Goal: Navigation & Orientation: Find specific page/section

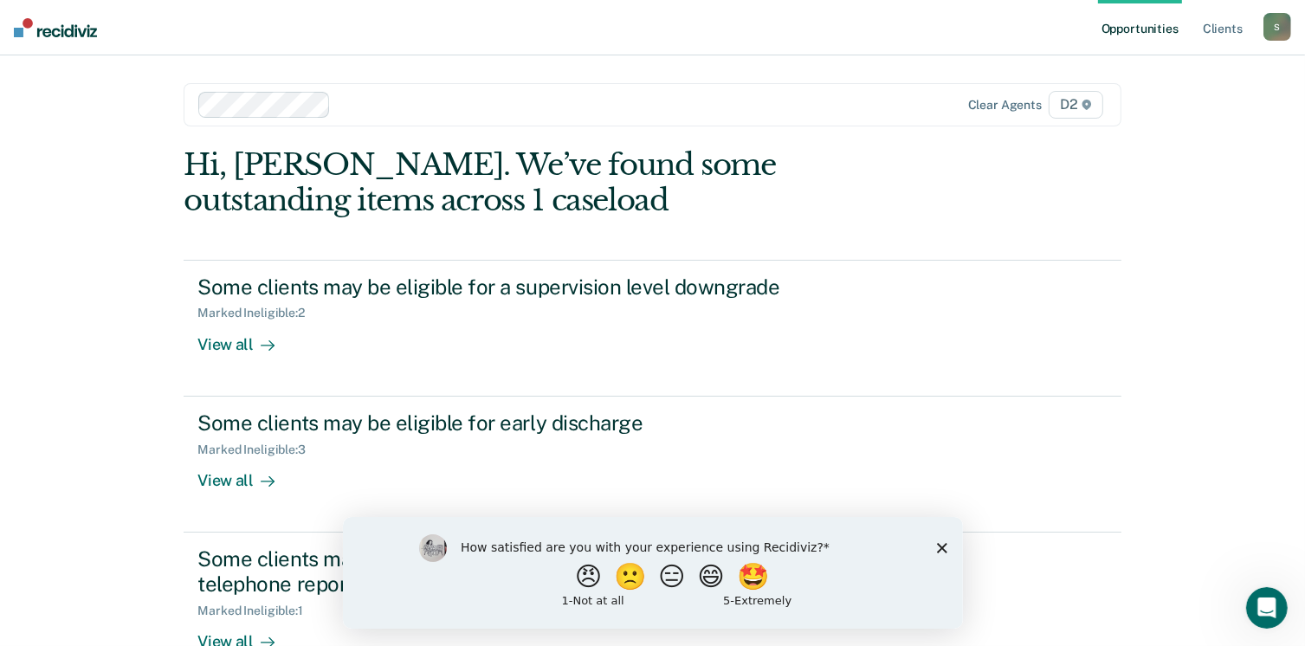
click at [940, 551] on icon "Close survey" at bounding box center [941, 547] width 10 height 10
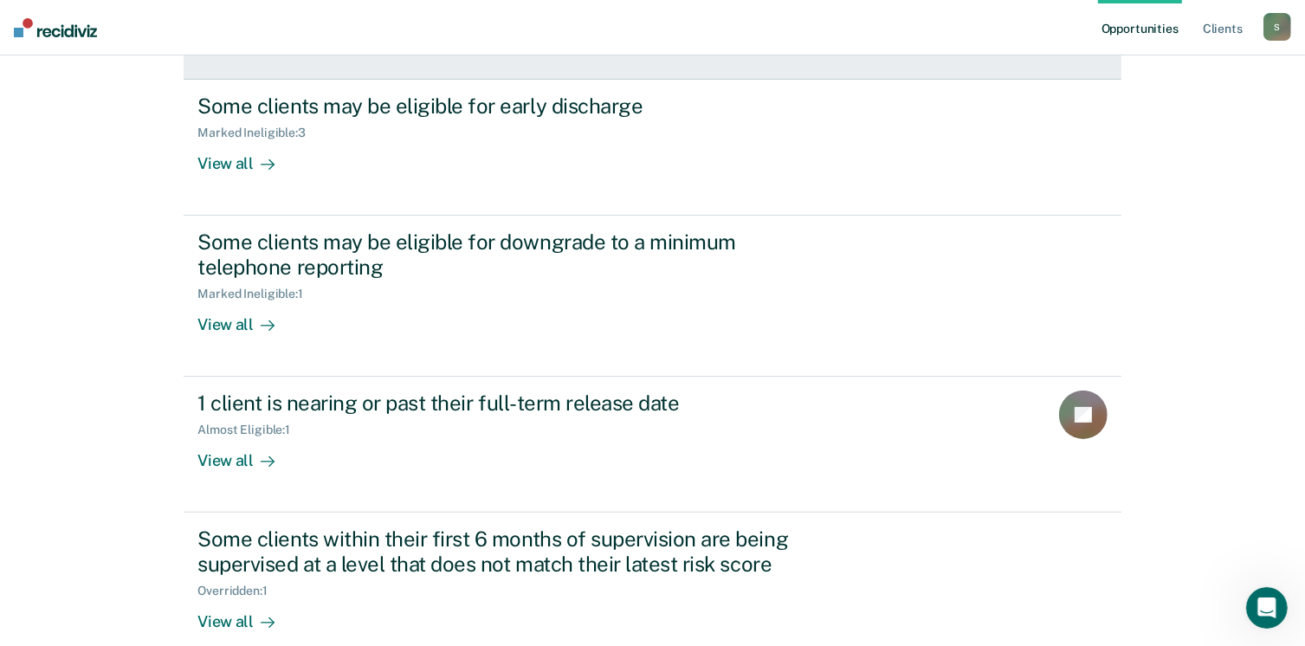
scroll to position [343, 0]
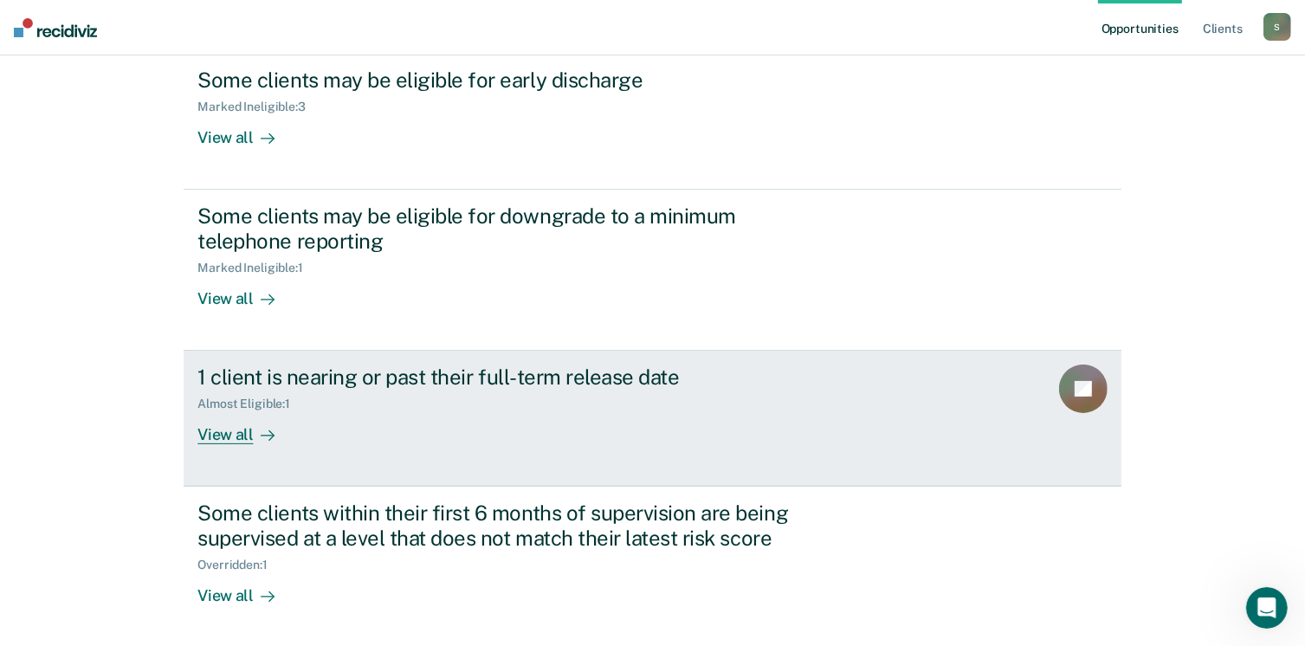
click at [222, 437] on div "View all" at bounding box center [246, 428] width 97 height 34
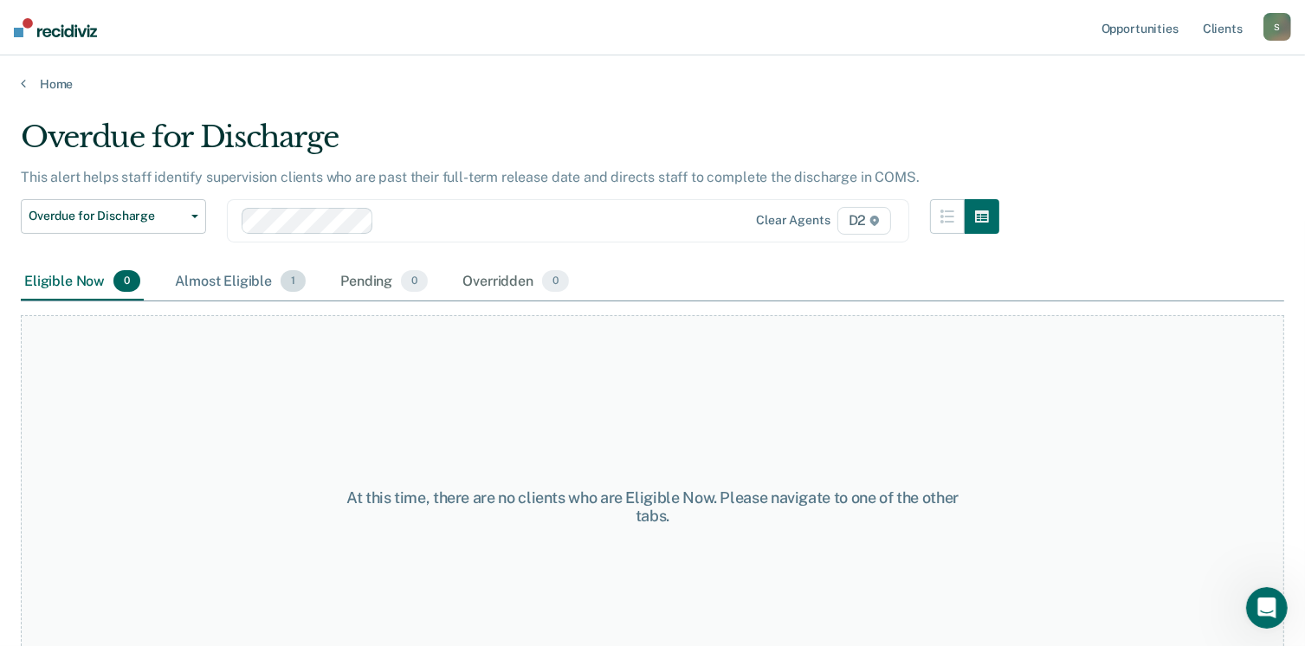
click at [211, 285] on div "Almost Eligible 1" at bounding box center [241, 282] width 138 height 38
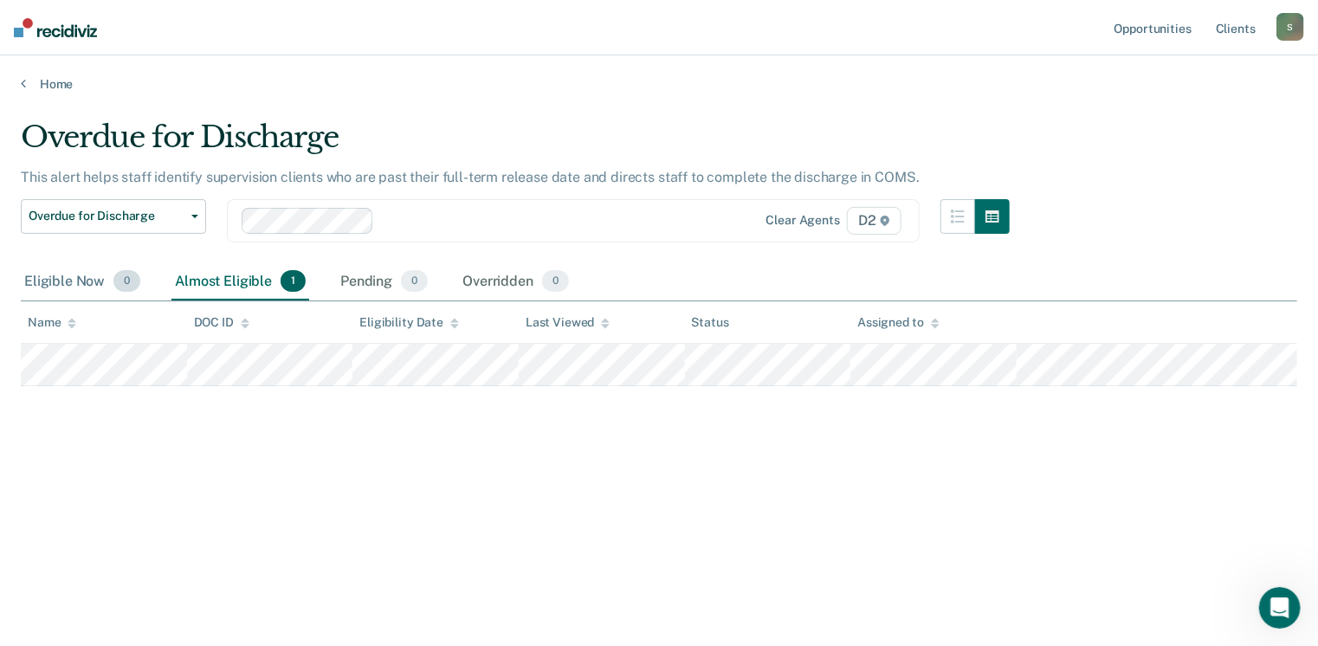
click at [42, 284] on div "Eligible Now 0" at bounding box center [82, 282] width 123 height 38
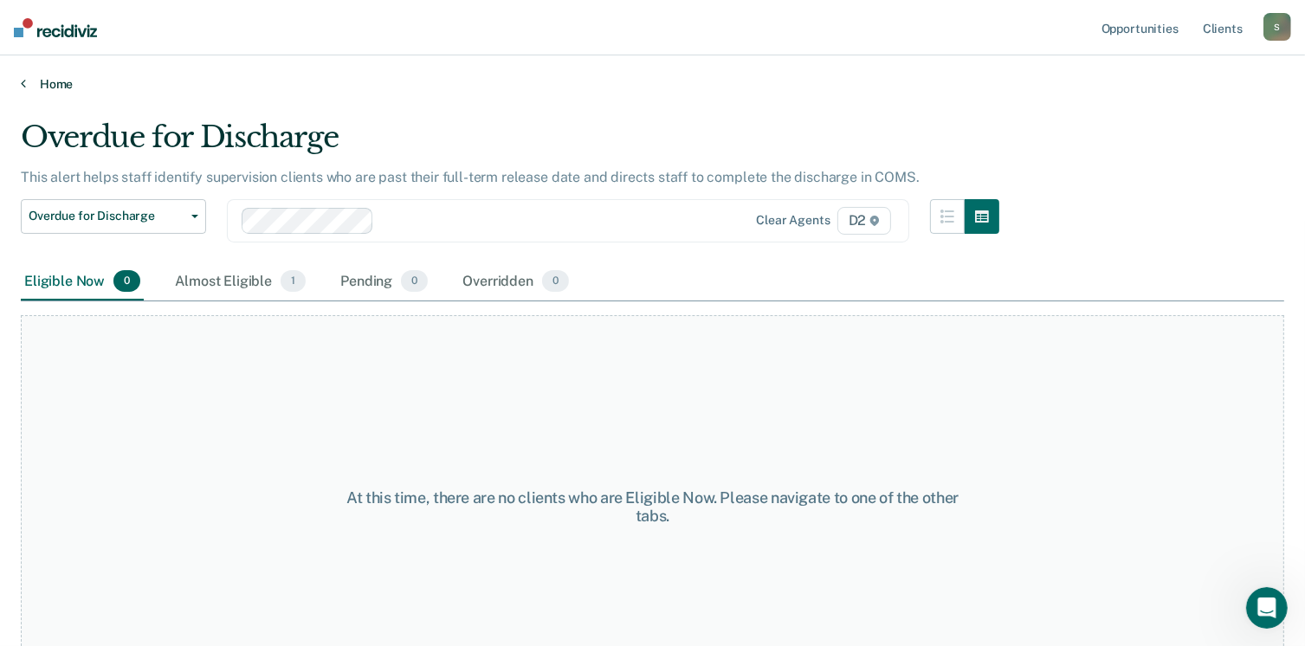
click at [24, 80] on icon at bounding box center [23, 83] width 5 height 14
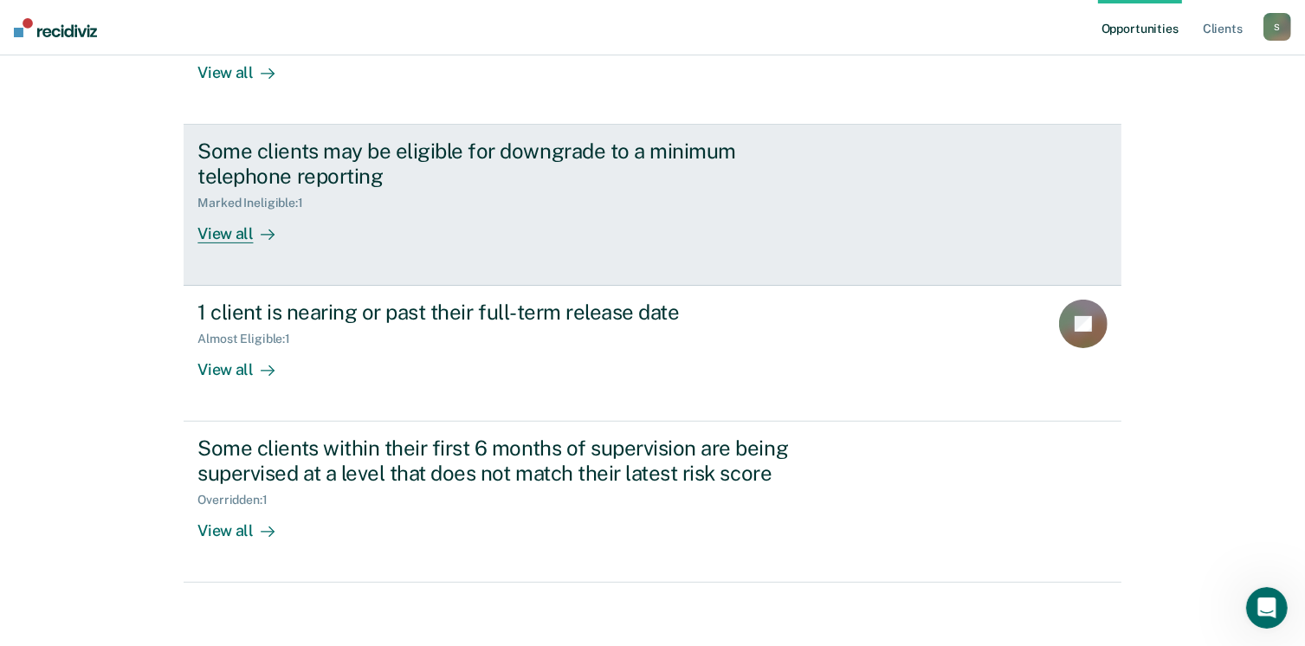
scroll to position [412, 0]
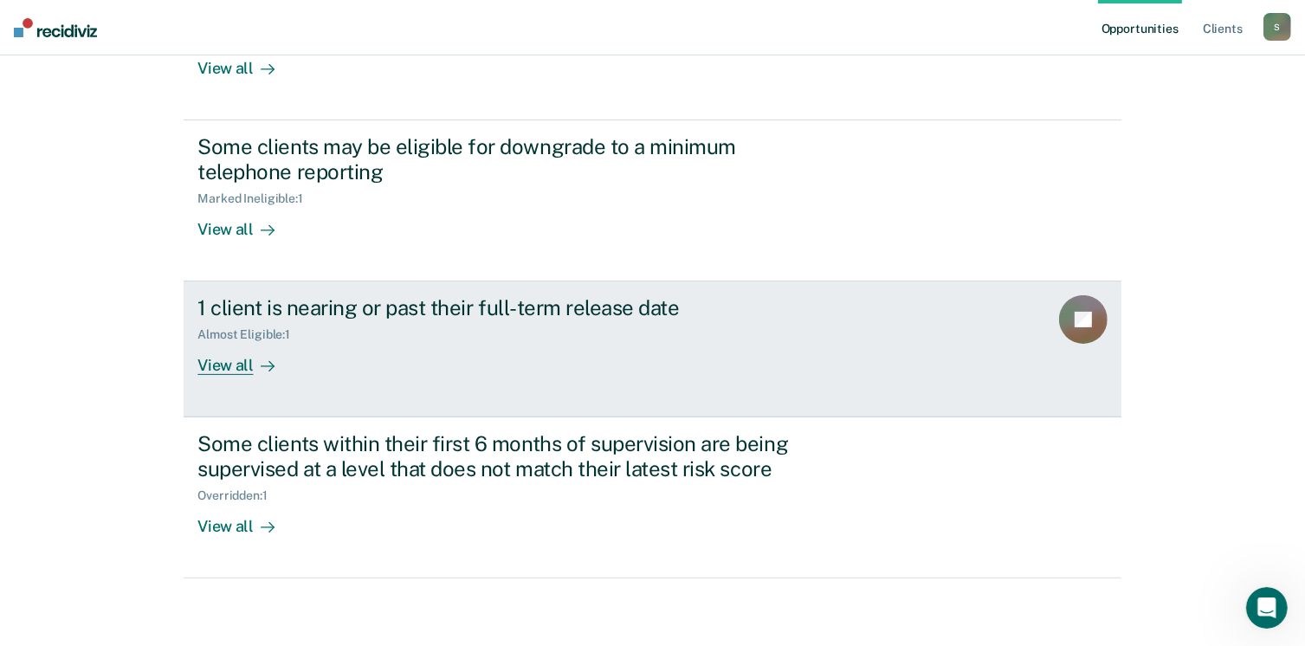
click at [232, 366] on div "View all" at bounding box center [246, 359] width 97 height 34
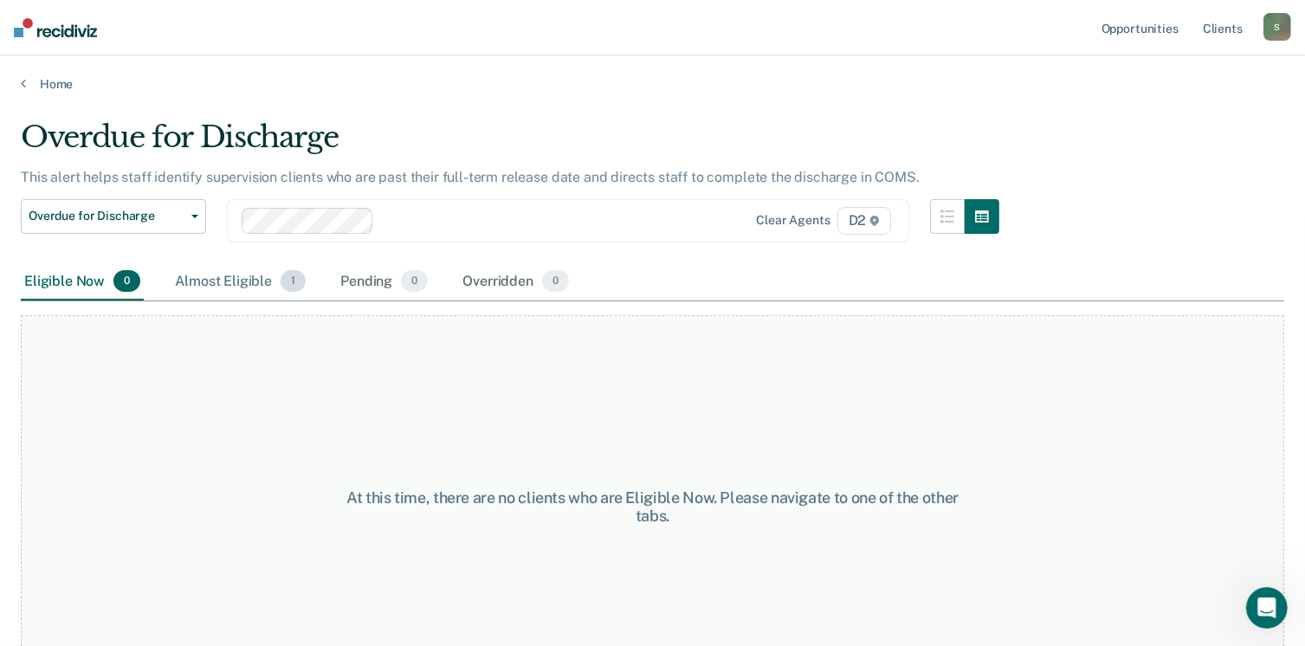
click at [249, 288] on div "Almost Eligible 1" at bounding box center [241, 282] width 138 height 38
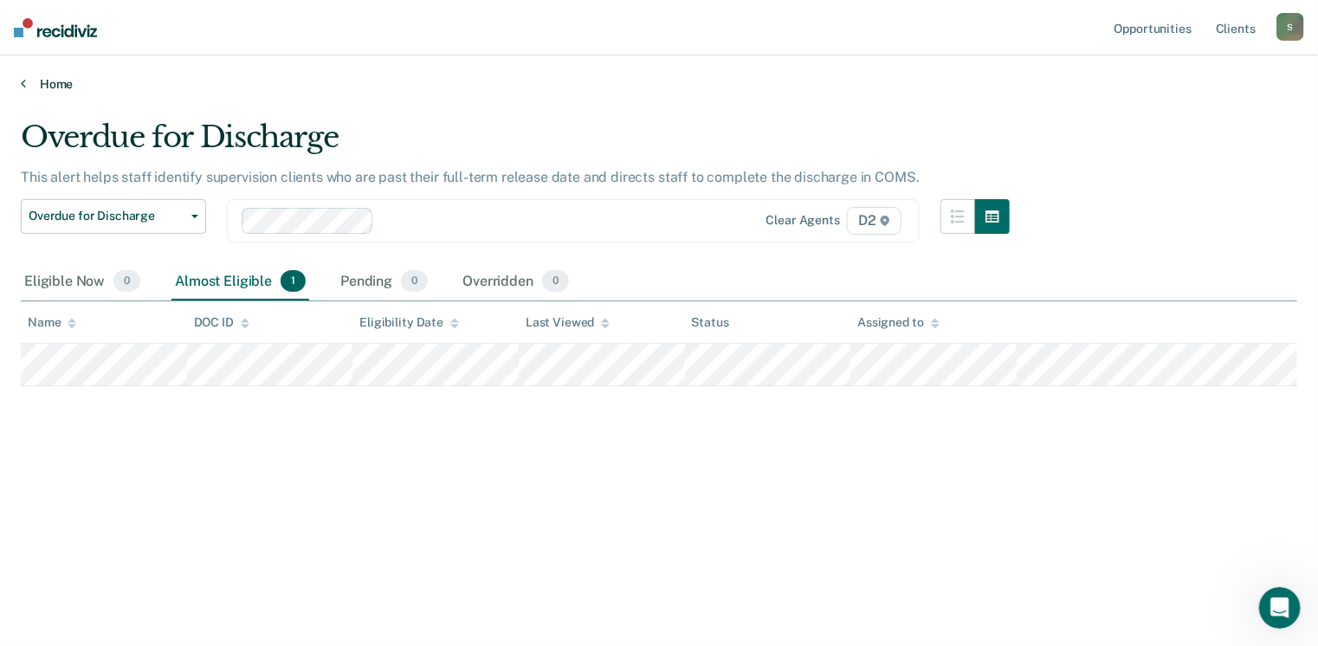
click at [32, 81] on link "Home" at bounding box center [659, 84] width 1277 height 16
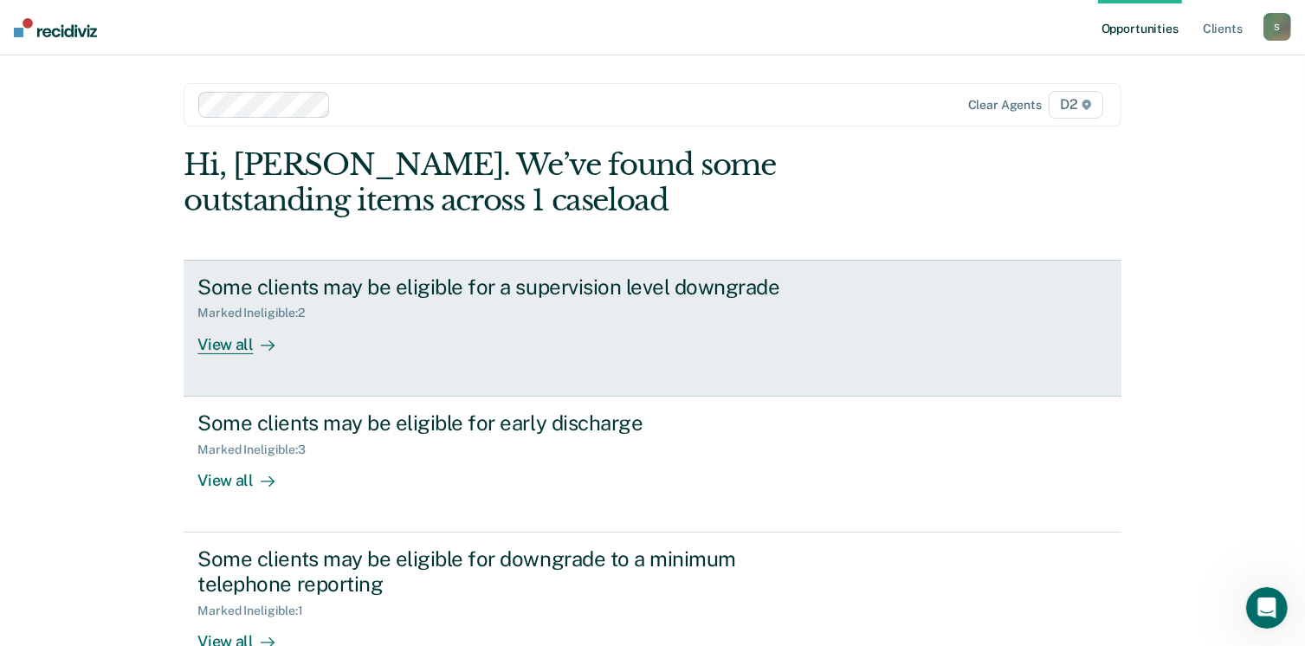
scroll to position [260, 0]
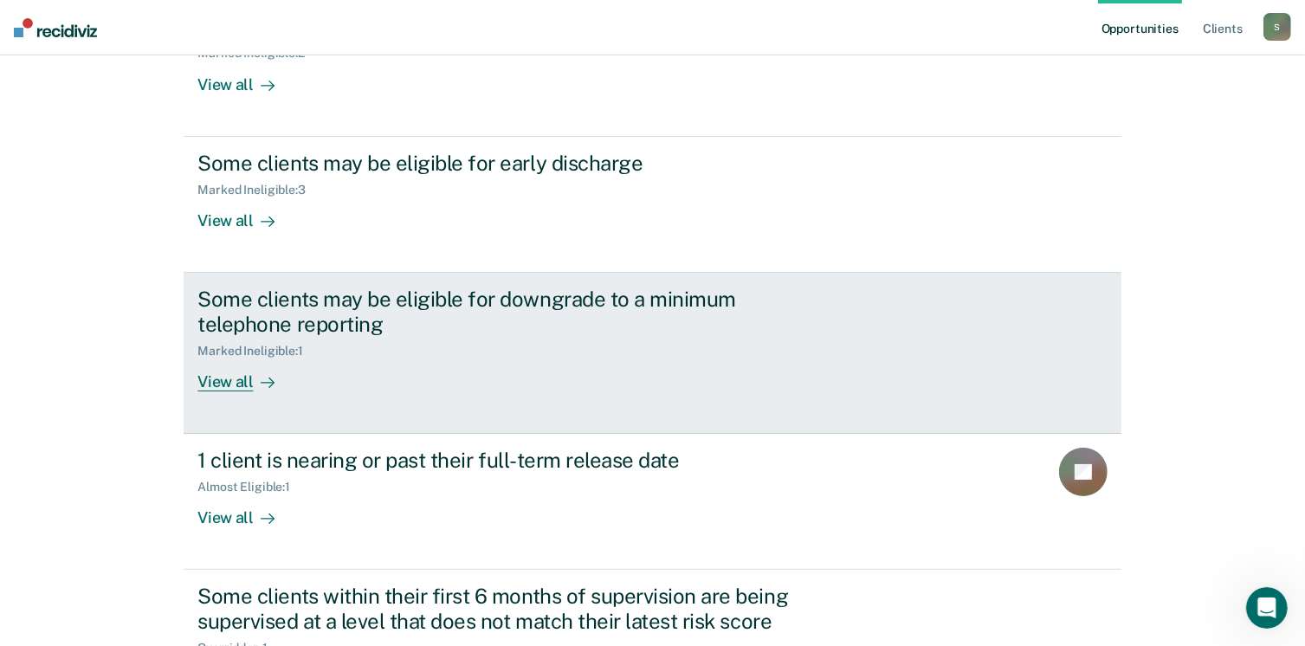
click at [254, 385] on div at bounding box center [264, 382] width 21 height 20
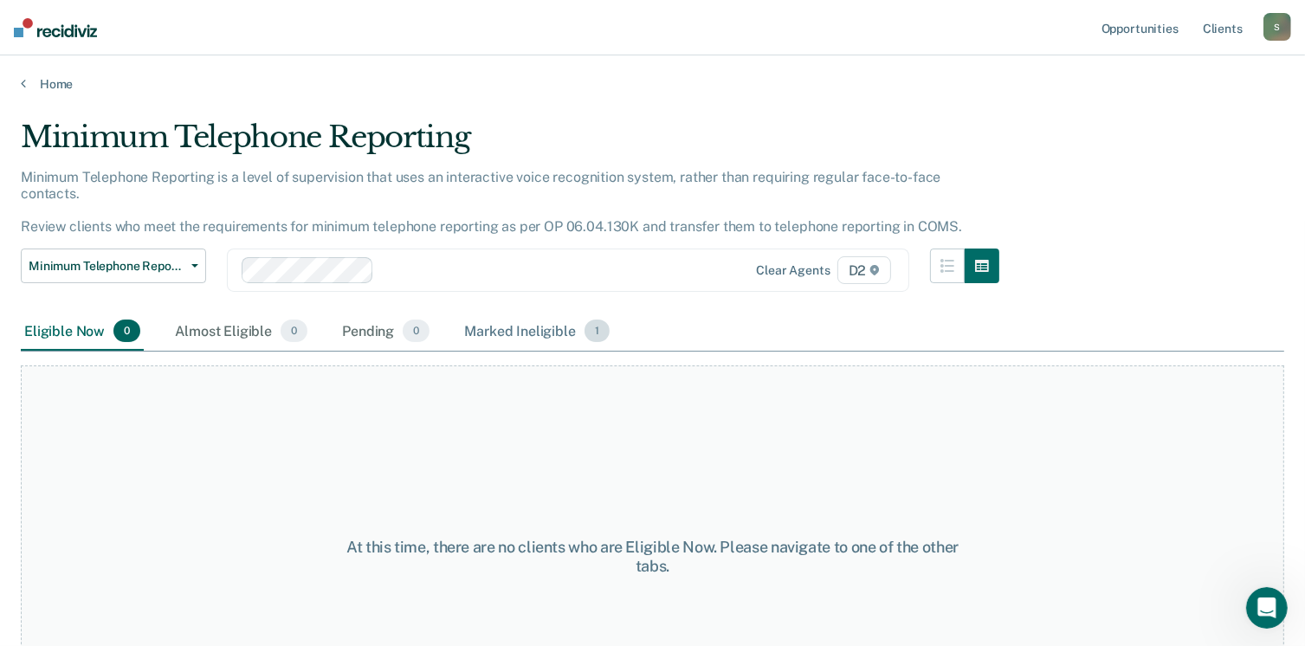
click at [491, 319] on div "Marked Ineligible 1" at bounding box center [537, 332] width 152 height 38
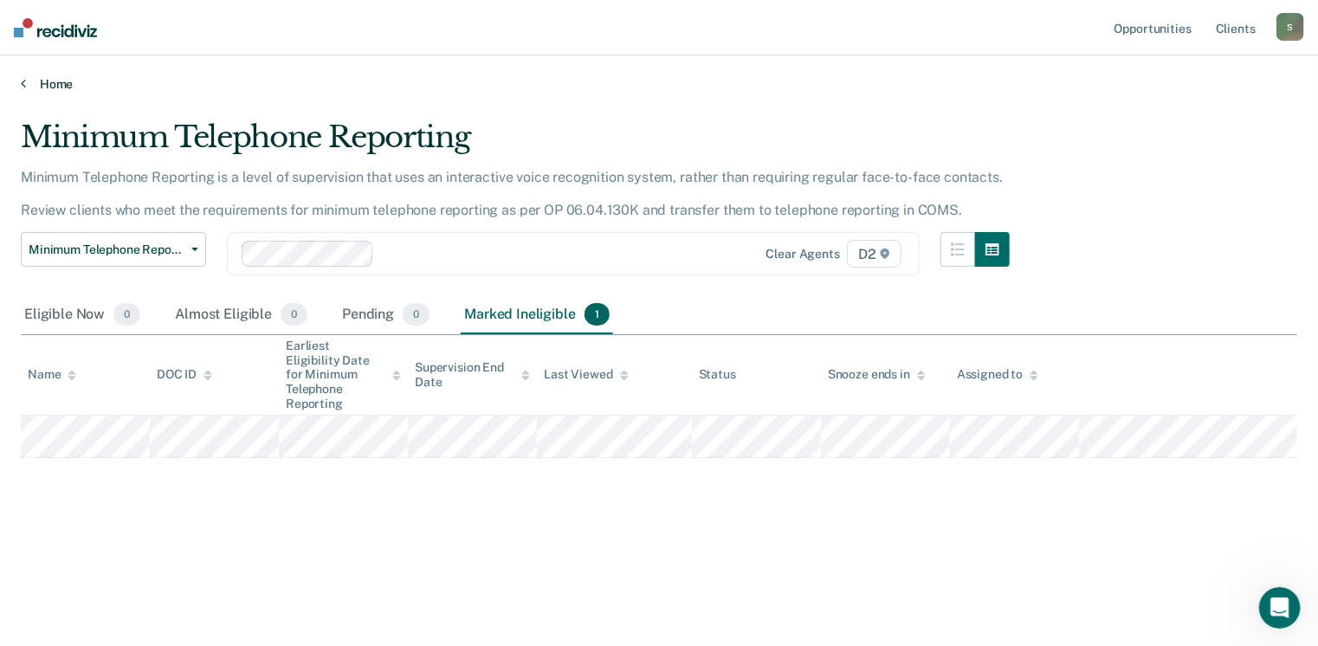
click at [42, 84] on link "Home" at bounding box center [659, 84] width 1277 height 16
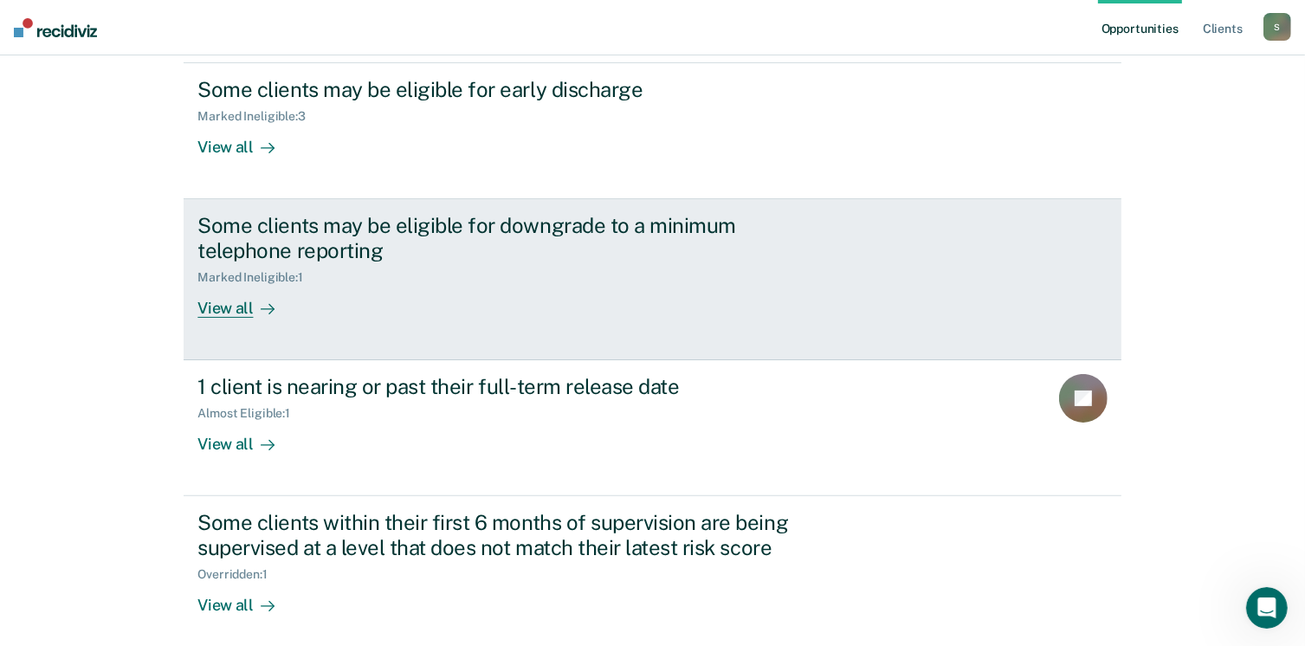
scroll to position [412, 0]
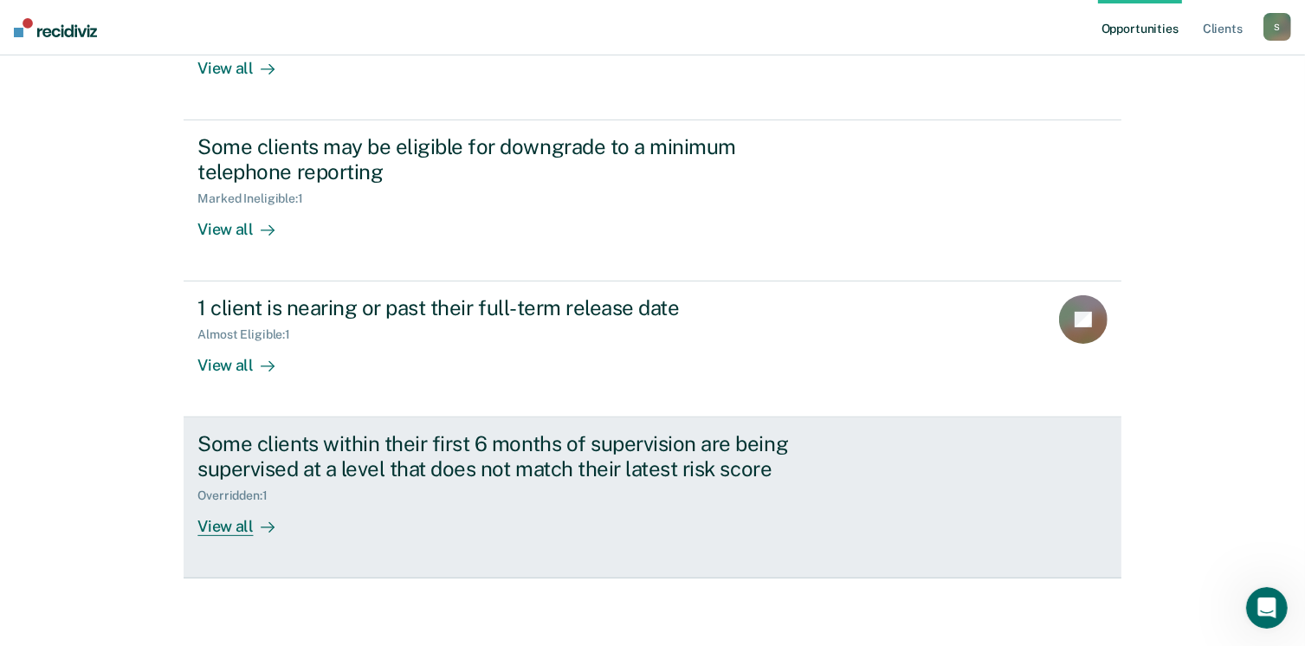
click at [236, 517] on div "View all" at bounding box center [246, 520] width 97 height 34
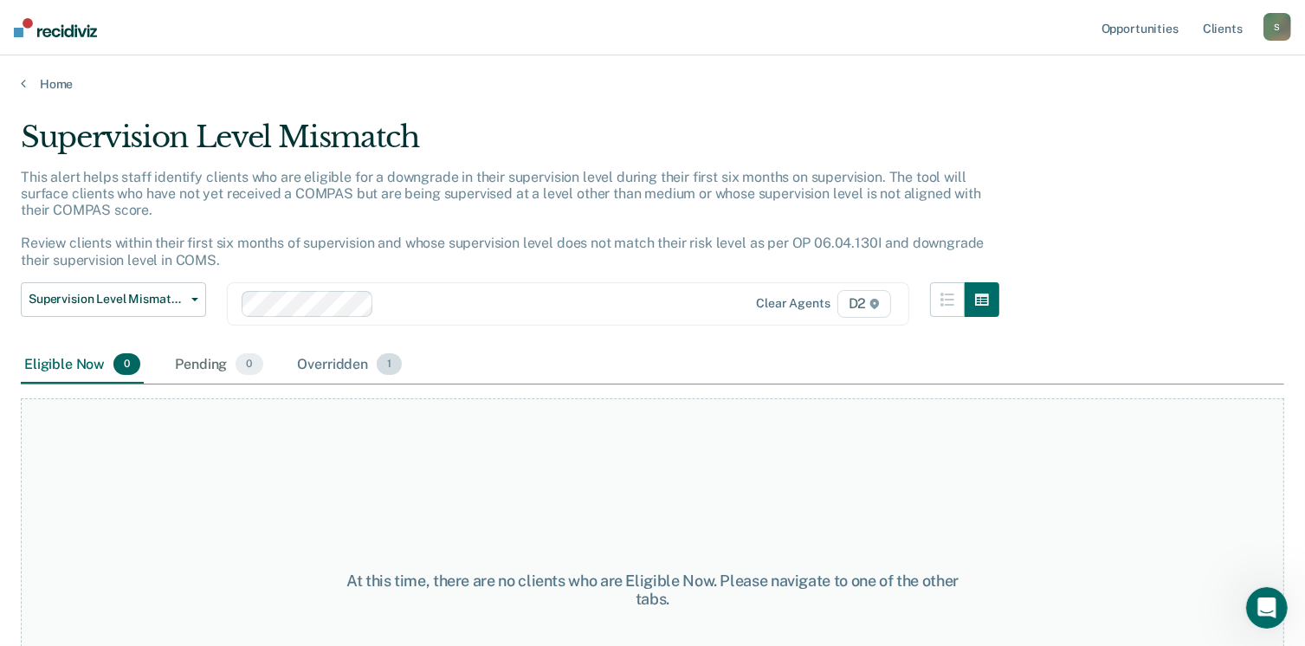
click at [325, 363] on div "Overridden 1" at bounding box center [351, 366] width 112 height 38
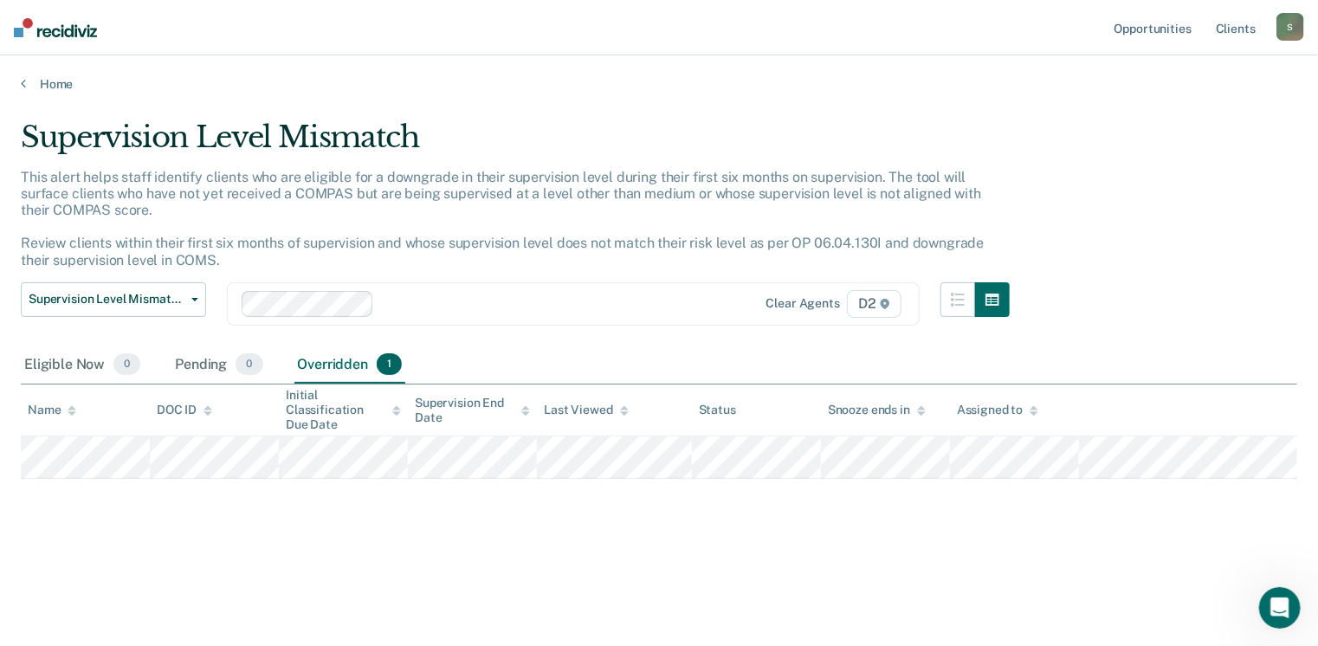
click at [1297, 32] on div "S" at bounding box center [1291, 27] width 28 height 28
click at [1189, 113] on link "Log Out" at bounding box center [1220, 114] width 139 height 15
